Goal: Transaction & Acquisition: Purchase product/service

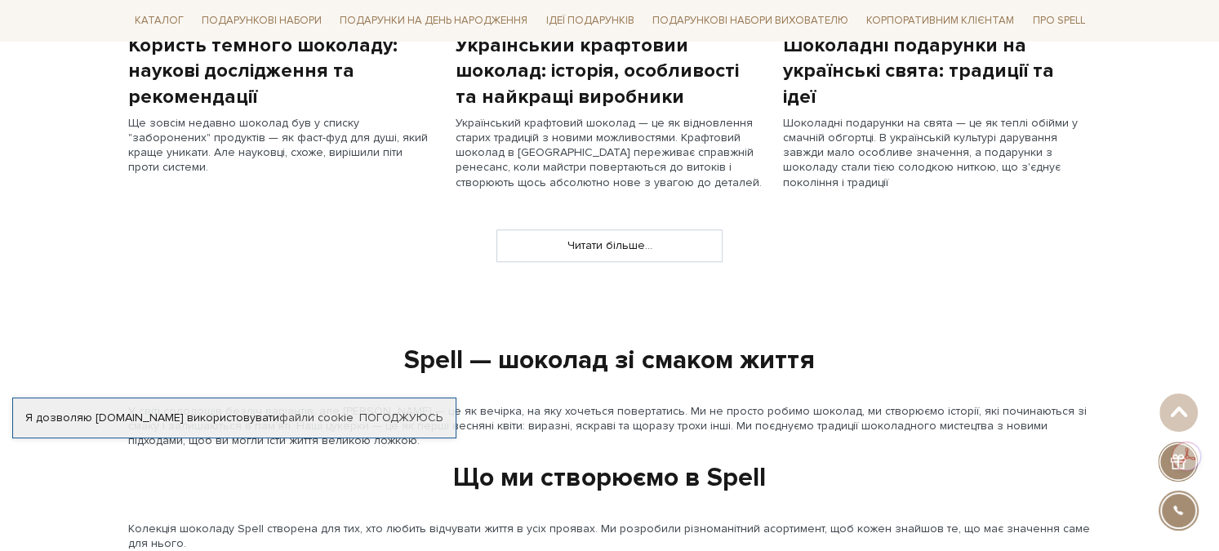
scroll to position [1714, 0]
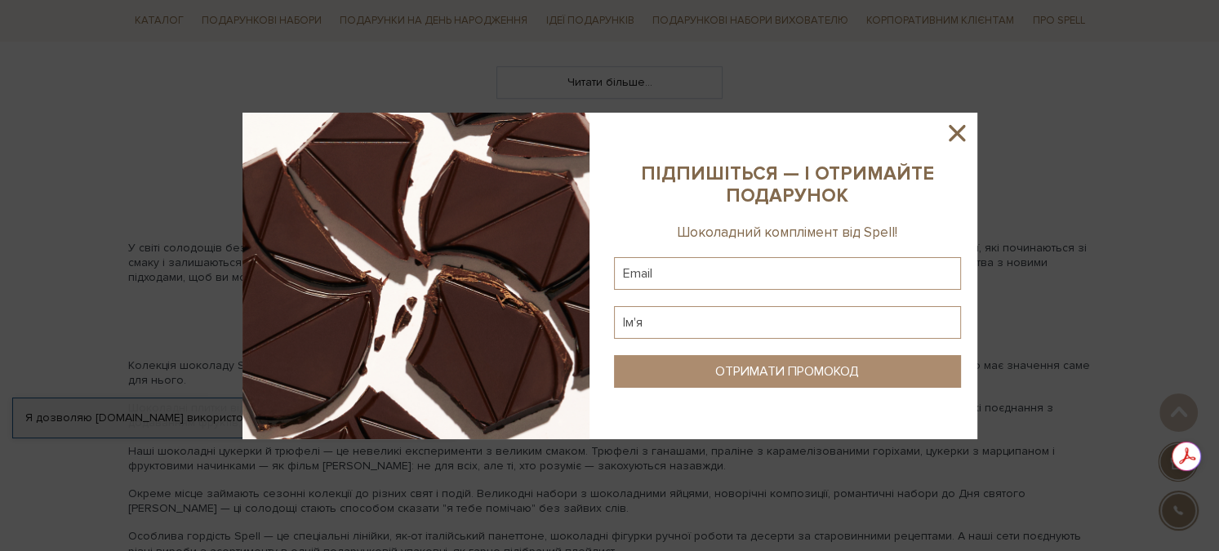
click at [964, 131] on icon at bounding box center [957, 133] width 28 height 28
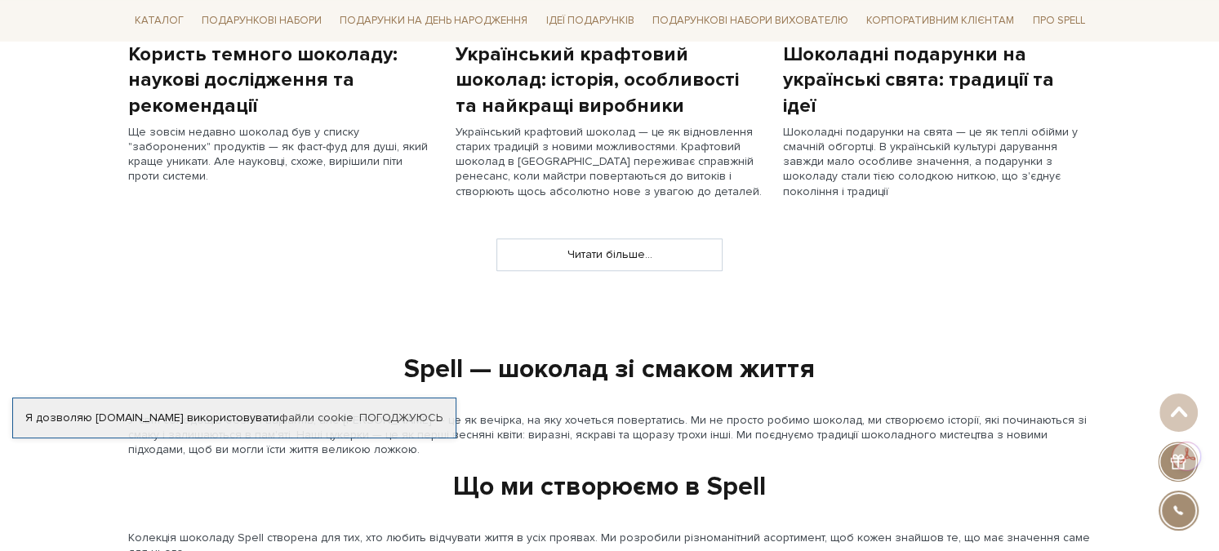
scroll to position [1469, 0]
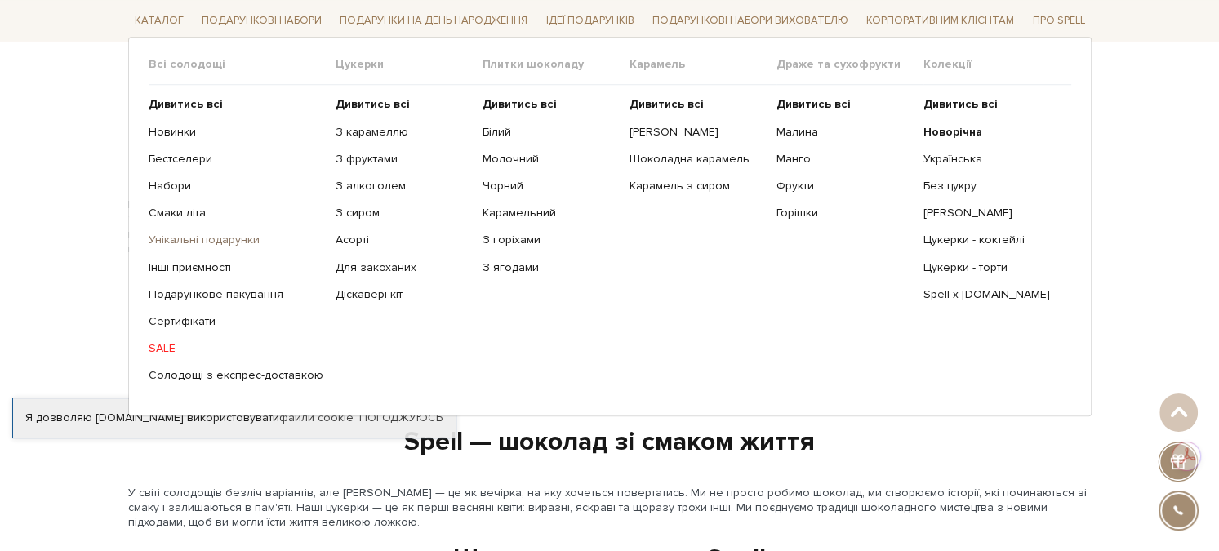
click at [193, 235] on link "Унікальні подарунки" at bounding box center [236, 240] width 175 height 15
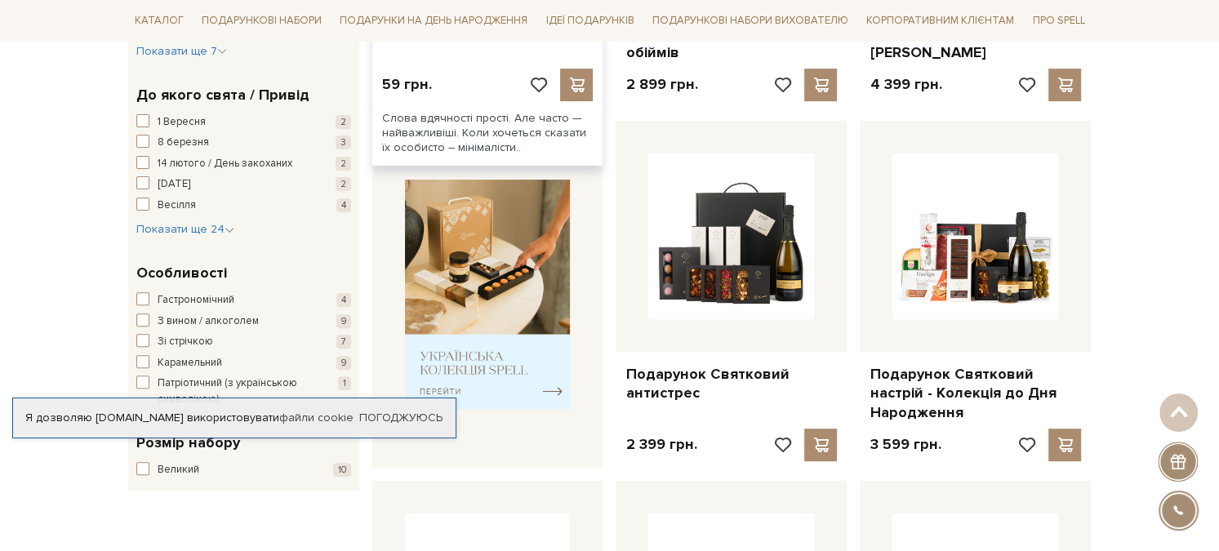
scroll to position [490, 0]
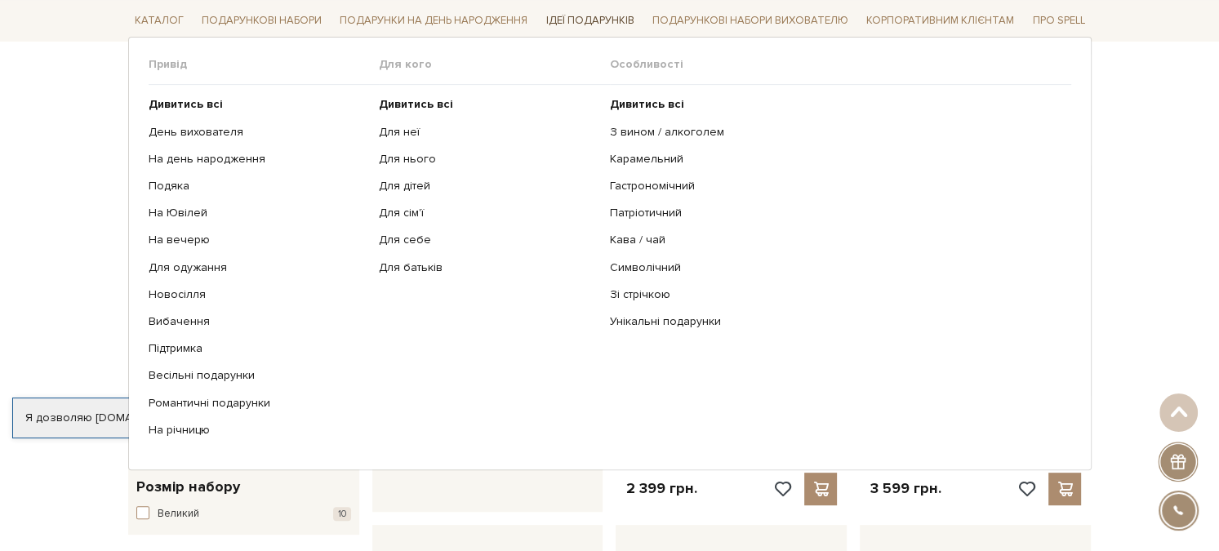
click at [614, 16] on link "Ідеї подарунків" at bounding box center [589, 20] width 101 height 25
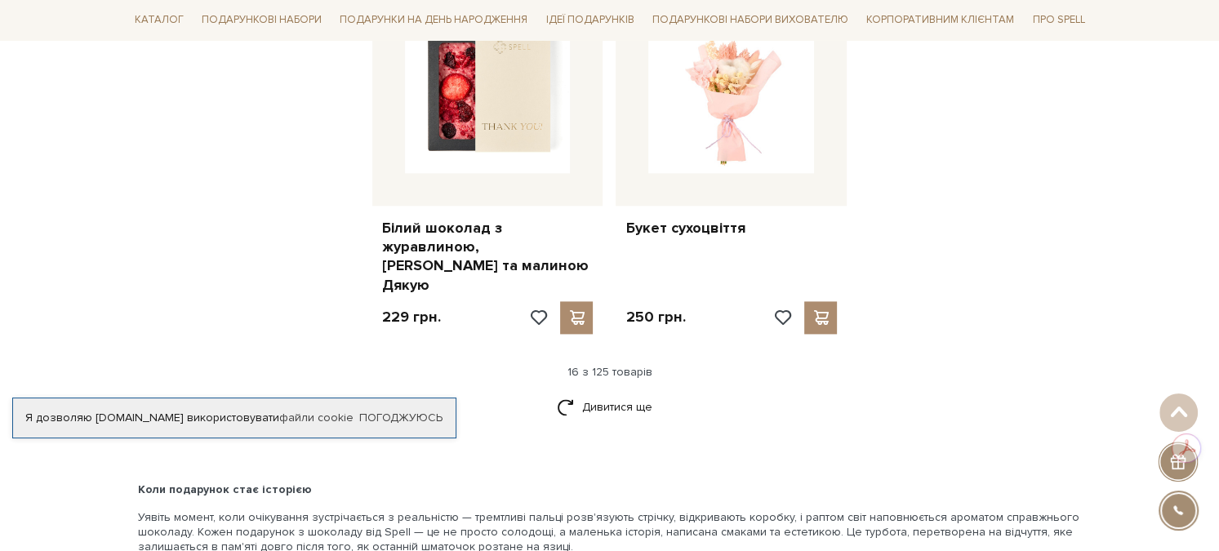
scroll to position [2123, 0]
click at [631, 394] on link "Дивитися ще" at bounding box center [610, 408] width 106 height 29
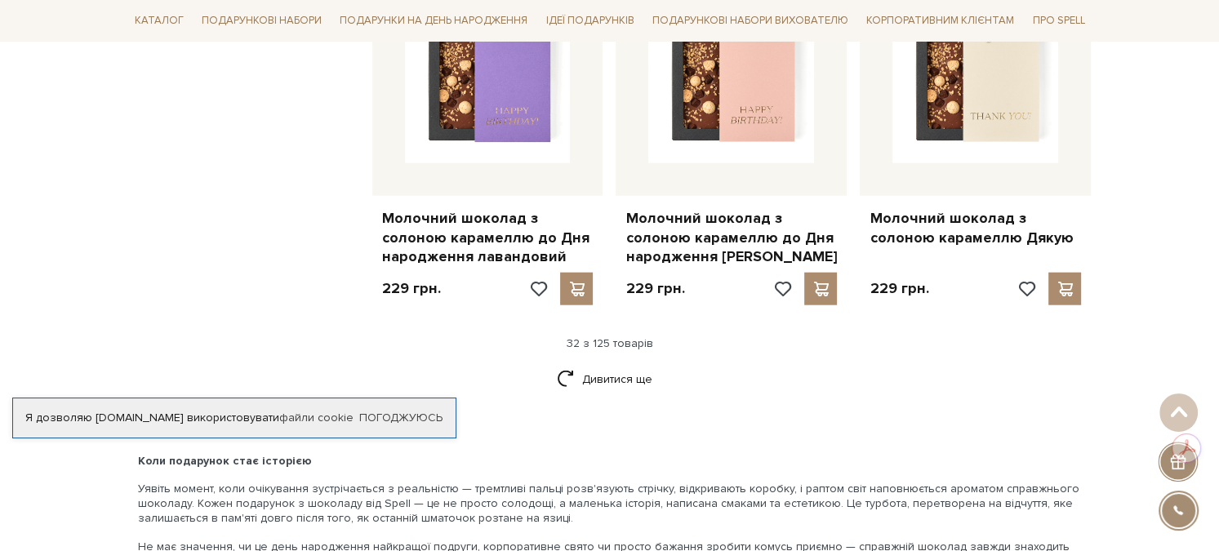
scroll to position [4000, 0]
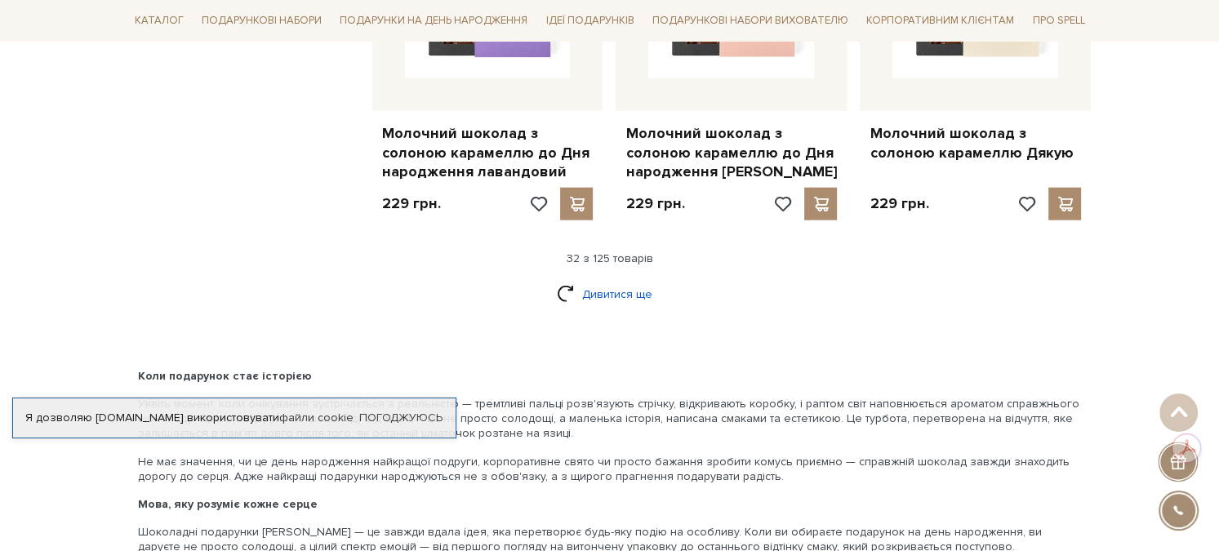
click at [576, 280] on link "Дивитися ще" at bounding box center [610, 294] width 106 height 29
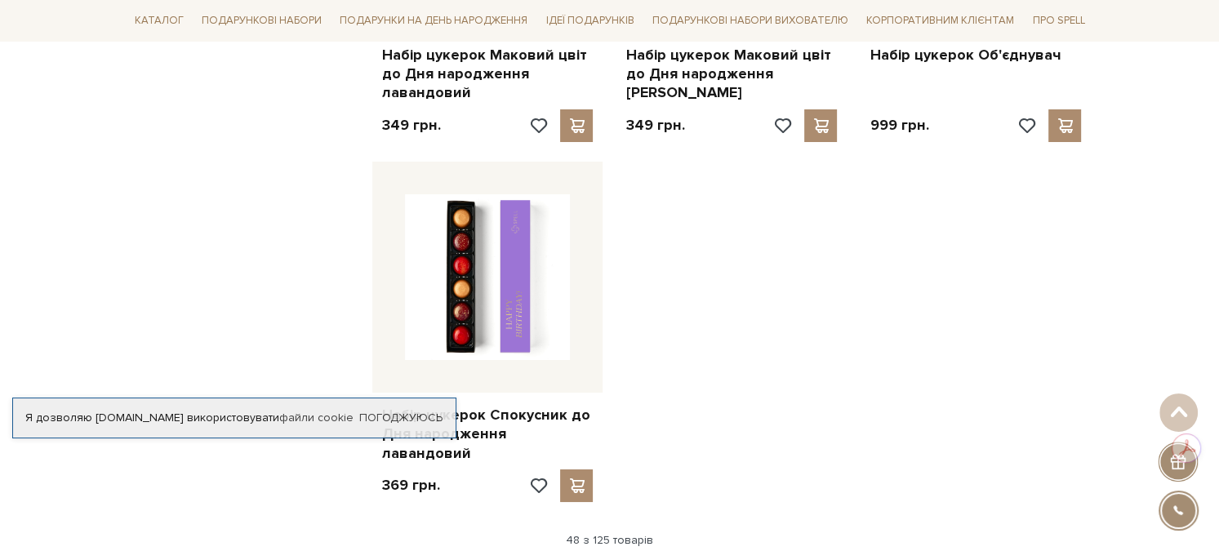
scroll to position [5960, 0]
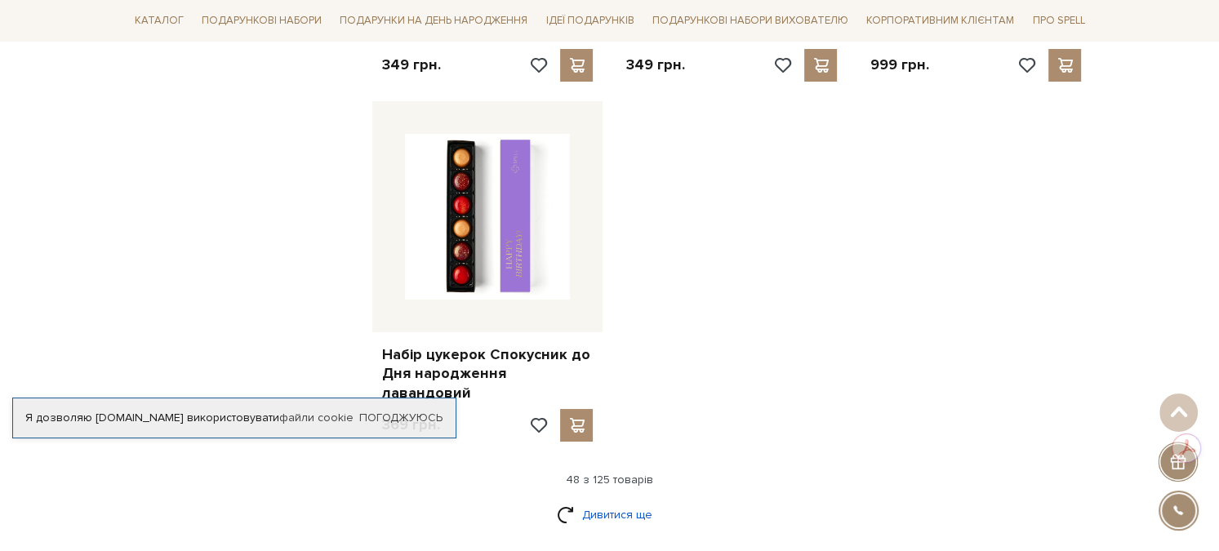
click at [615, 500] on link "Дивитися ще" at bounding box center [610, 514] width 106 height 29
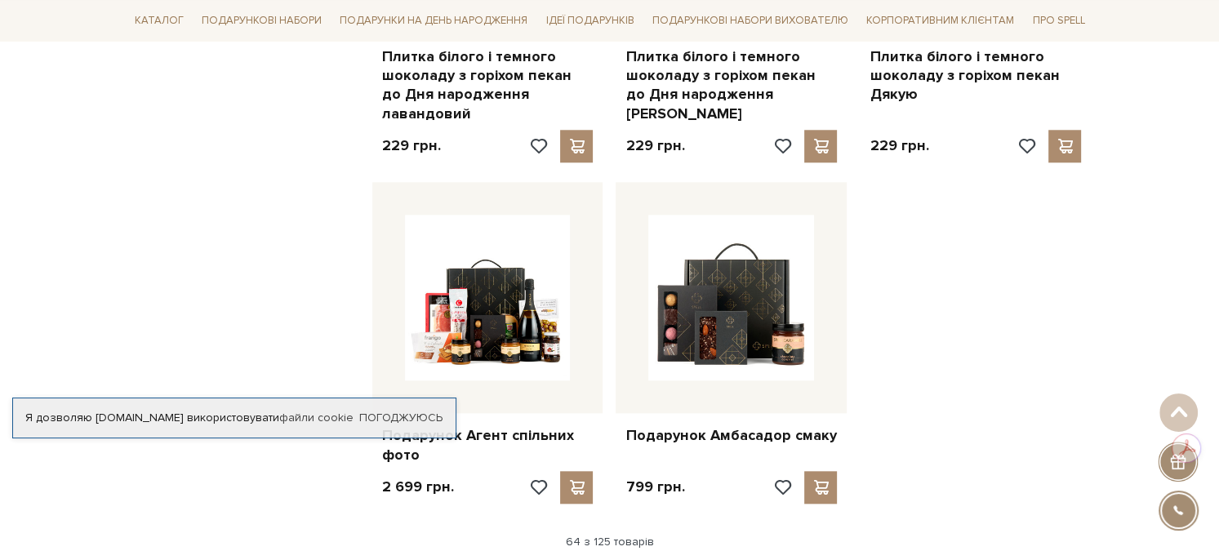
scroll to position [7837, 0]
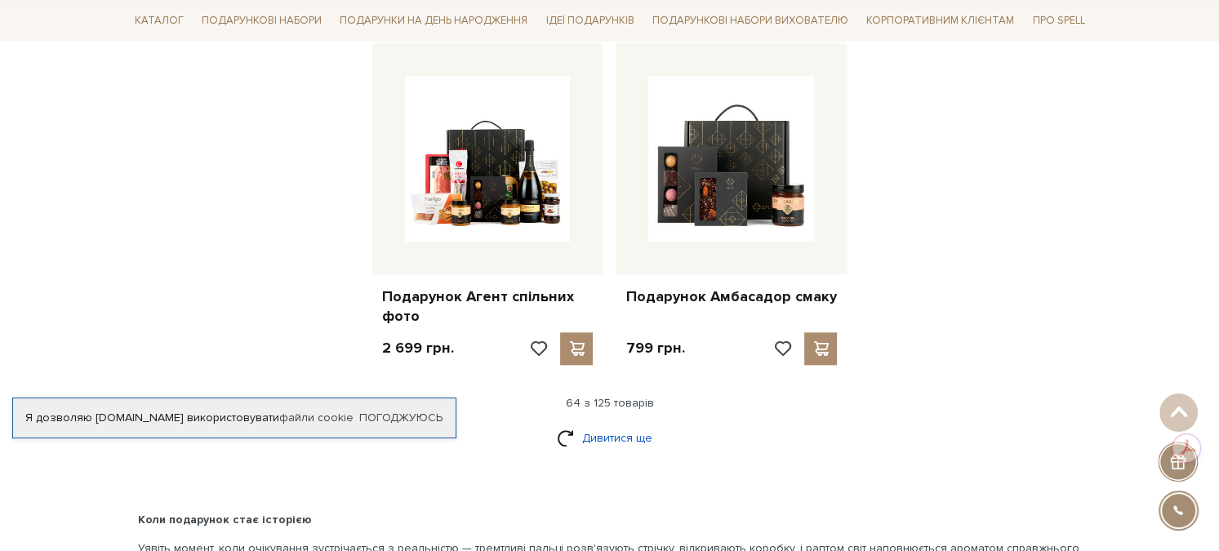
click at [637, 424] on link "Дивитися ще" at bounding box center [610, 438] width 106 height 29
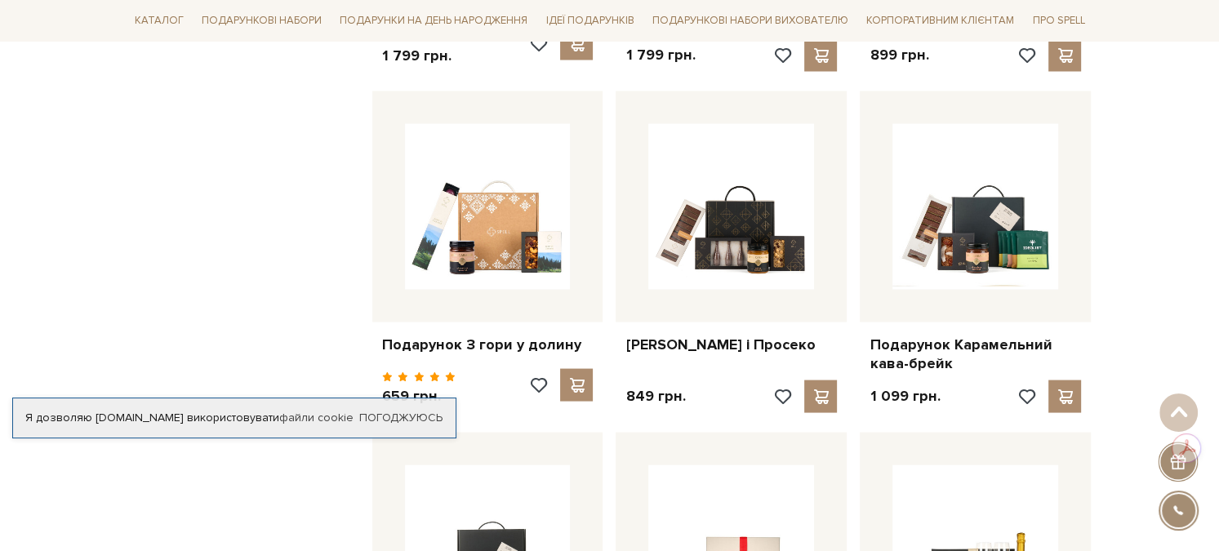
scroll to position [9225, 0]
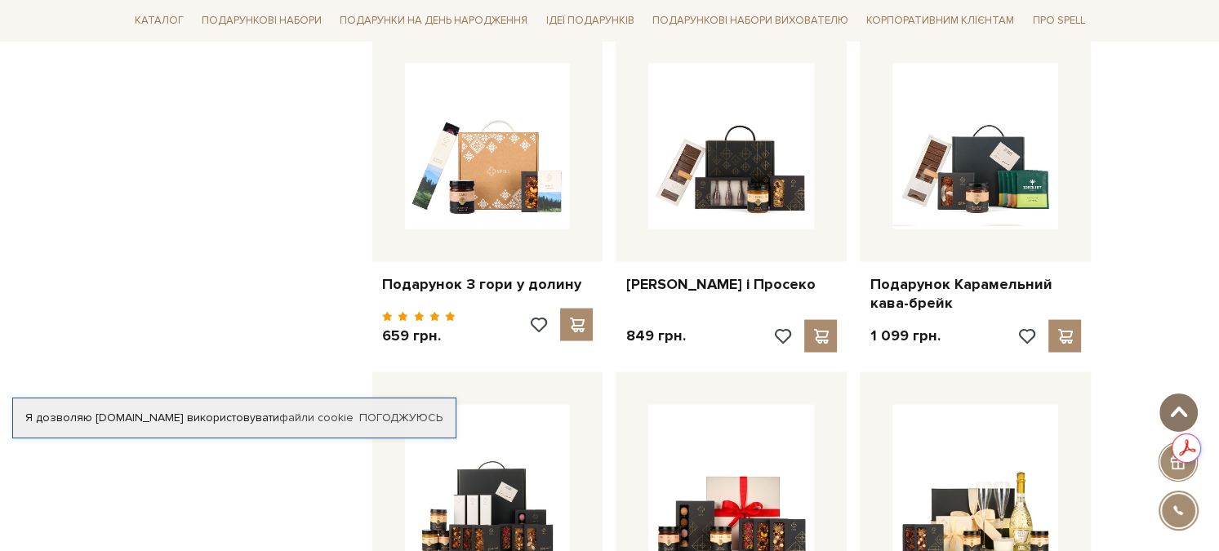
click at [1167, 414] on span at bounding box center [1178, 412] width 27 height 13
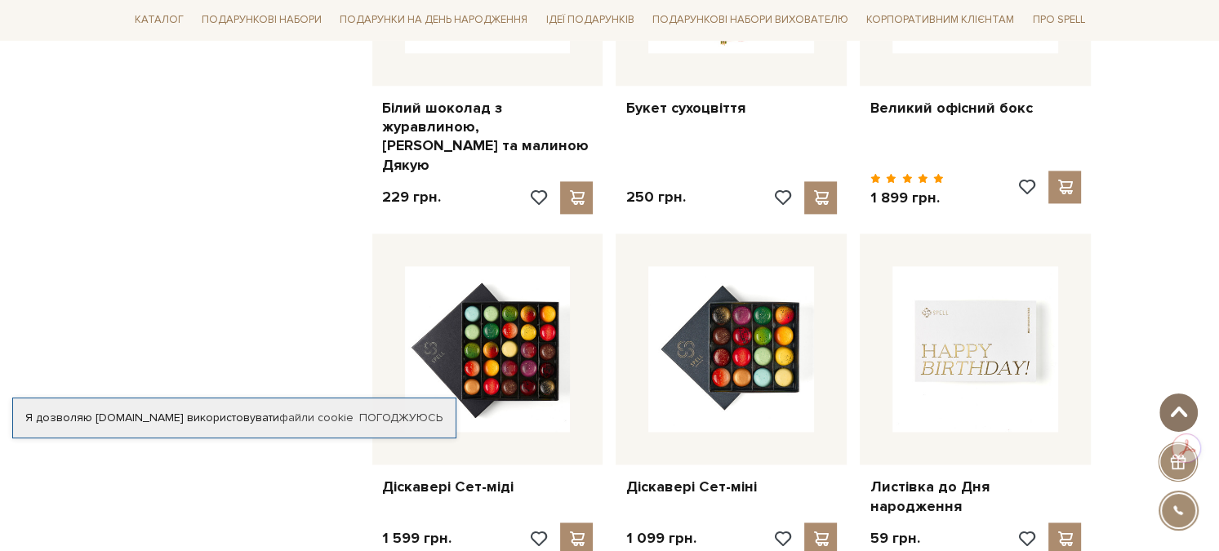
scroll to position [0, 0]
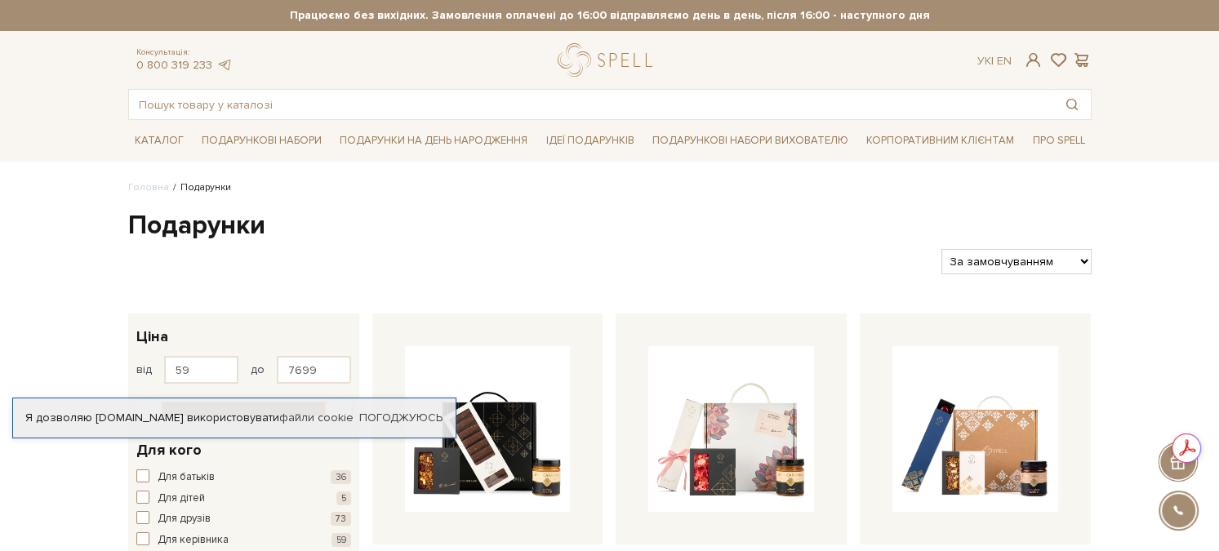
click at [1182, 510] on div at bounding box center [1178, 510] width 37 height 37
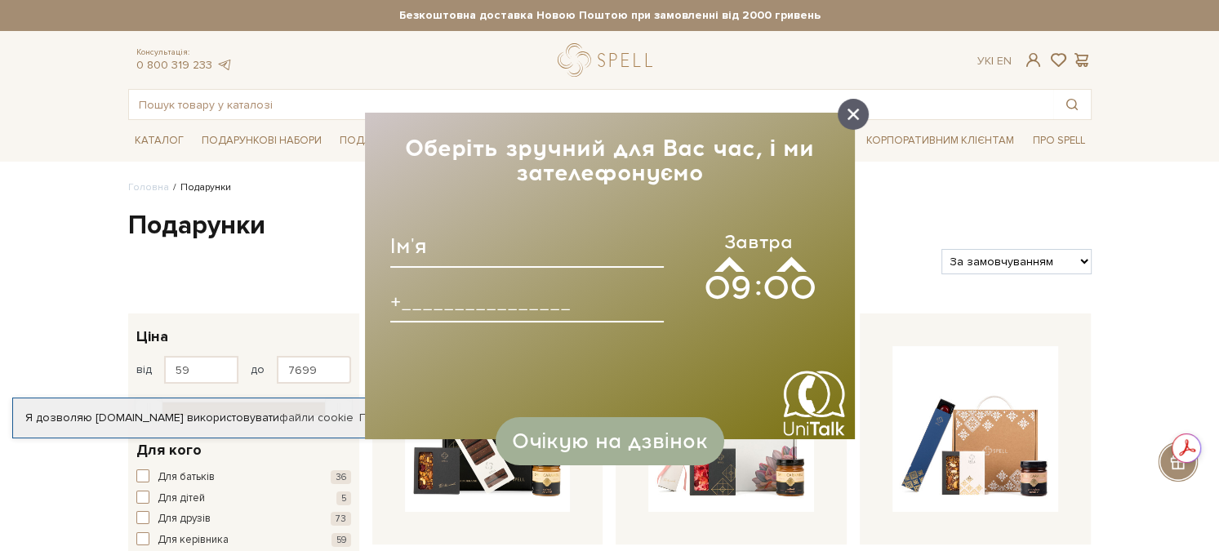
click at [840, 113] on div at bounding box center [853, 114] width 31 height 31
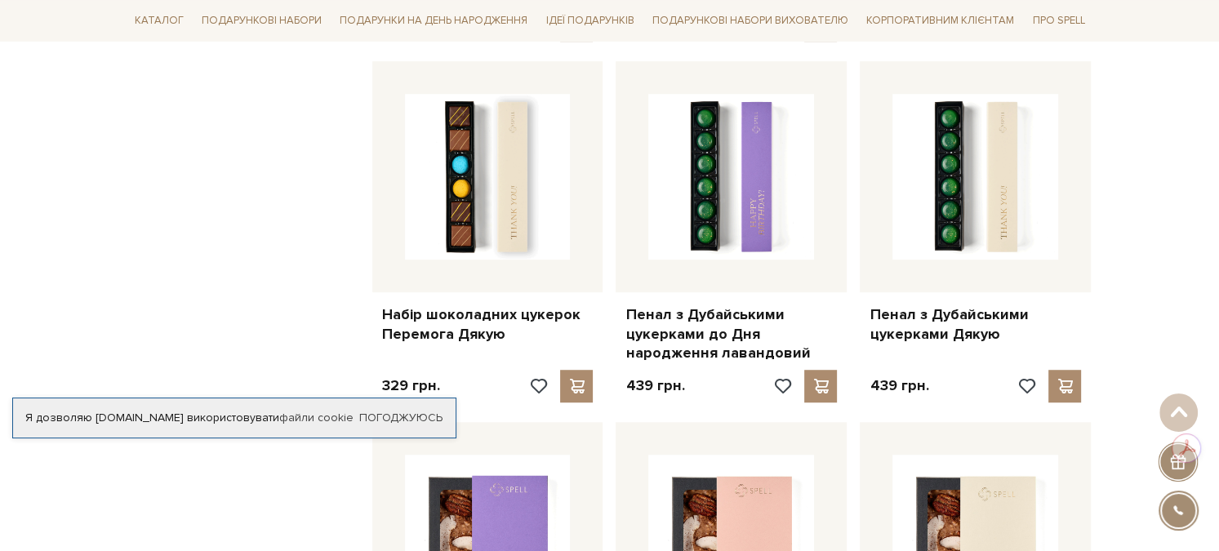
scroll to position [7021, 0]
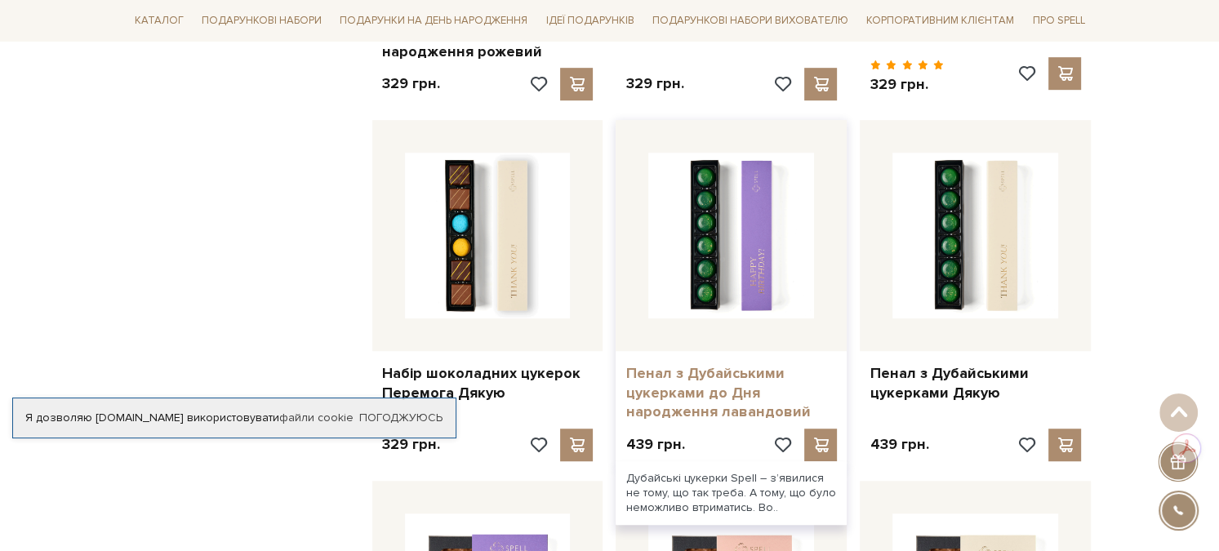
click at [738, 364] on link "Пенал з Дубайськими цукерками до Дня народження лавандовий" at bounding box center [730, 392] width 211 height 57
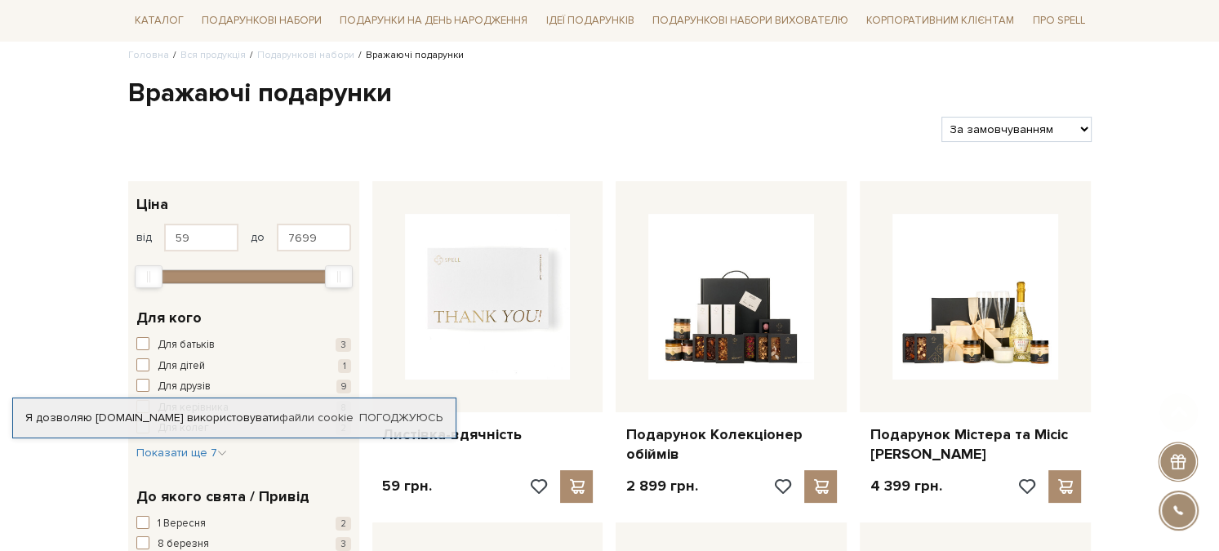
scroll to position [163, 0]
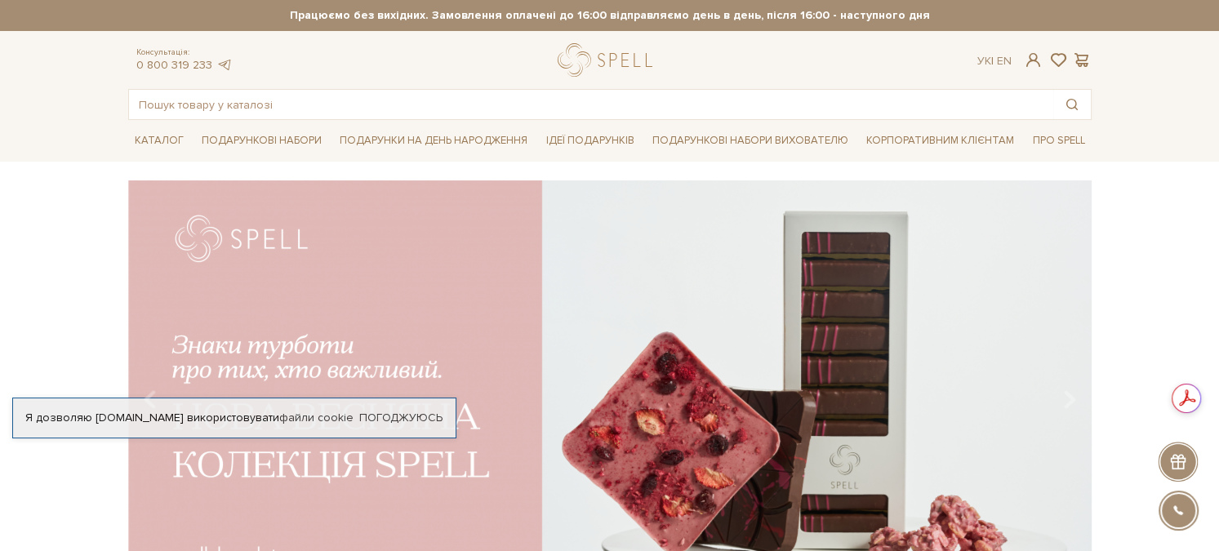
click at [579, 24] on div "[PERSON_NAME] "Київський торт" та Безкоштовна доставка Новою Поштою при замовле…" at bounding box center [609, 15] width 963 height 31
